Goal: Information Seeking & Learning: Check status

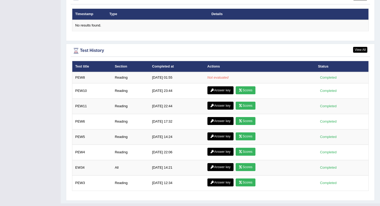
scroll to position [665, 0]
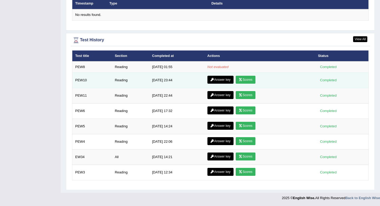
click at [250, 81] on link "Scores" at bounding box center [246, 80] width 20 height 8
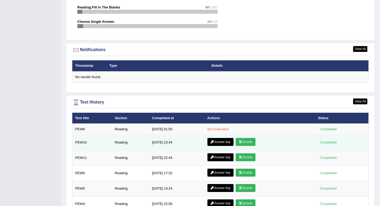
scroll to position [497, 0]
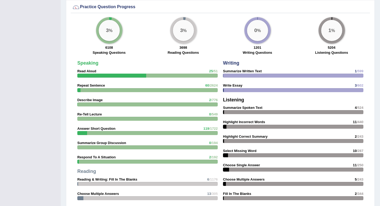
scroll to position [379, 0]
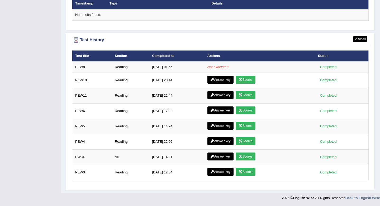
scroll to position [665, 0]
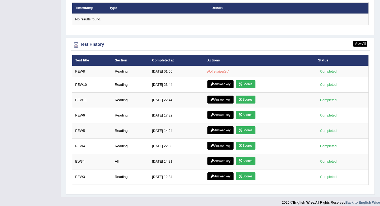
scroll to position [665, 0]
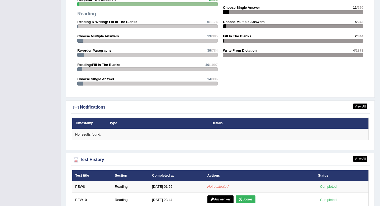
scroll to position [607, 0]
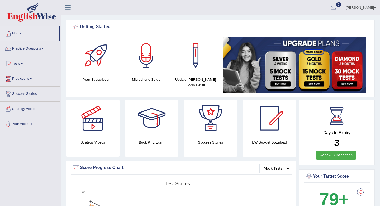
click at [266, 119] on div at bounding box center [269, 118] width 37 height 37
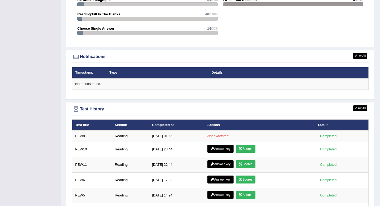
scroll to position [665, 0]
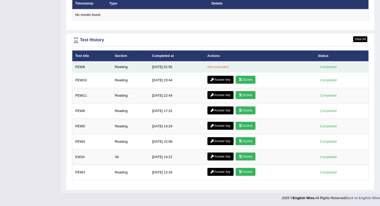
click at [258, 67] on td "Not evaluated" at bounding box center [260, 66] width 111 height 11
click at [240, 70] on td "Not evaluated" at bounding box center [260, 66] width 111 height 11
click at [208, 67] on em "Not evaluated" at bounding box center [218, 67] width 21 height 4
click at [127, 67] on td "Reading" at bounding box center [130, 66] width 37 height 11
click at [329, 66] on div "Completed" at bounding box center [328, 67] width 21 height 6
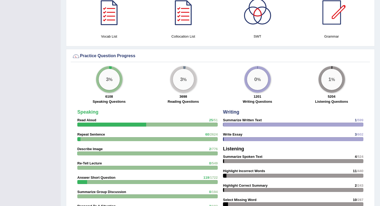
scroll to position [318, 0]
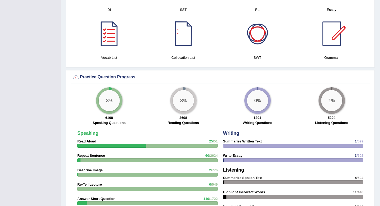
click at [182, 31] on div at bounding box center [183, 33] width 37 height 37
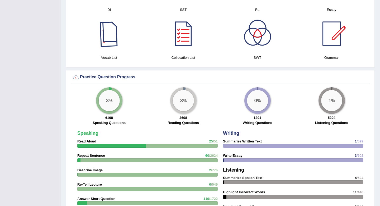
click at [107, 35] on div at bounding box center [109, 33] width 37 height 37
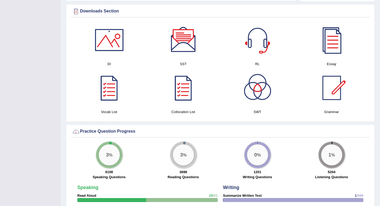
scroll to position [228, 0]
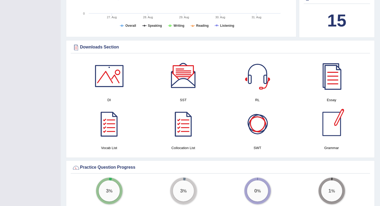
click at [263, 124] on div at bounding box center [257, 123] width 37 height 37
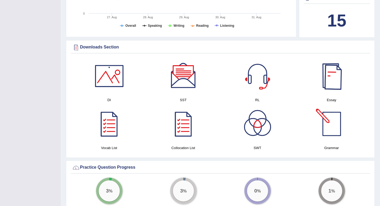
click at [336, 114] on div at bounding box center [332, 123] width 37 height 37
click at [260, 81] on div at bounding box center [257, 75] width 37 height 37
click at [187, 82] on div at bounding box center [183, 75] width 37 height 37
click at [110, 66] on div at bounding box center [109, 75] width 37 height 37
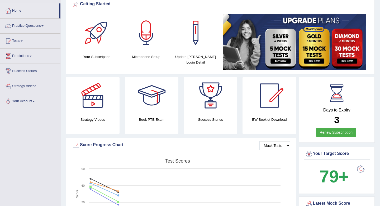
scroll to position [0, 0]
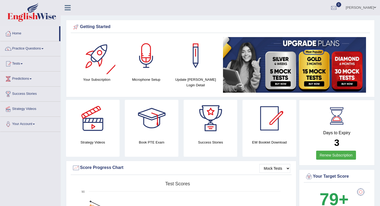
click at [95, 59] on div at bounding box center [96, 55] width 37 height 37
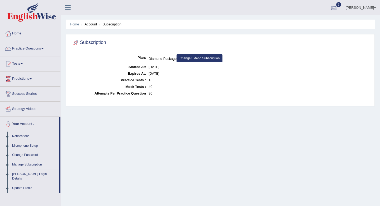
click at [330, 8] on div at bounding box center [334, 8] width 8 height 8
click at [11, 38] on link "Home" at bounding box center [30, 32] width 60 height 13
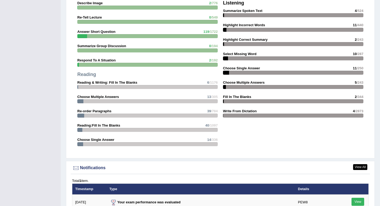
scroll to position [679, 0]
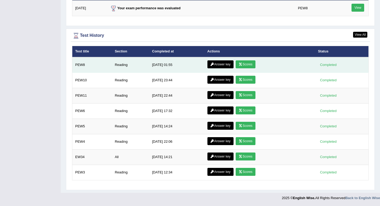
click at [253, 63] on link "Scores" at bounding box center [246, 64] width 20 height 8
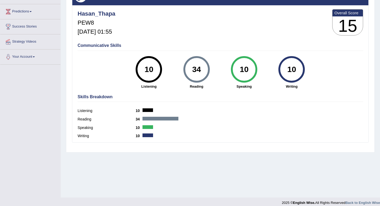
scroll to position [72, 0]
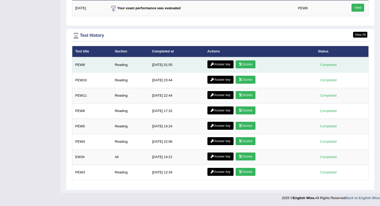
click at [222, 61] on link "Answer key" at bounding box center [221, 64] width 26 height 8
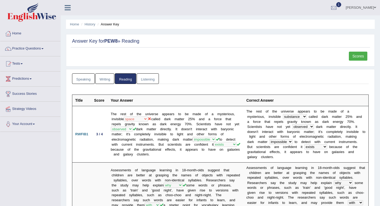
click at [324, 23] on ul "Home History Answer Key" at bounding box center [220, 24] width 309 height 9
click at [360, 57] on link "Scores" at bounding box center [358, 56] width 18 height 9
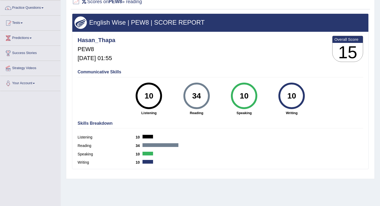
scroll to position [40, 0]
